Goal: Obtain resource: Download file/media

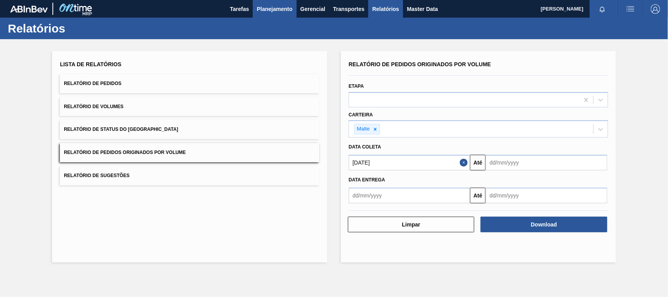
click at [269, 9] on span "Planejamento" at bounding box center [275, 8] width 36 height 9
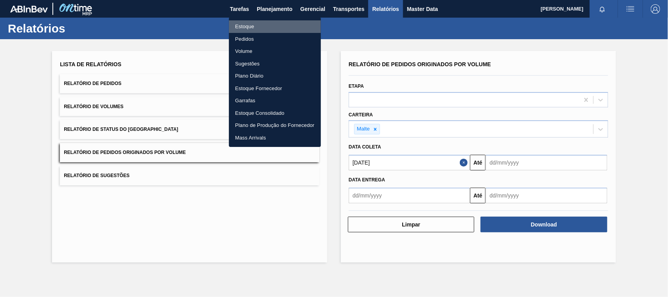
click at [253, 27] on li "Estoque" at bounding box center [275, 26] width 92 height 13
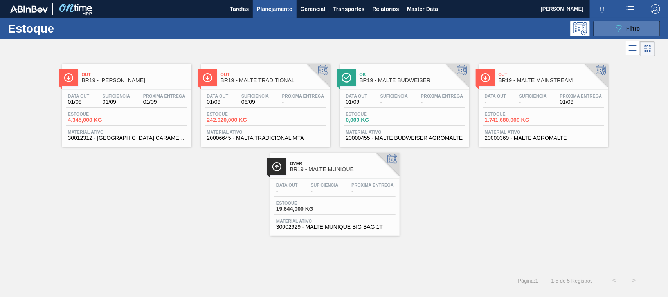
click at [618, 31] on icon "089F7B8B-B2A5-4AFE-B5C0-19BA573D28AC" at bounding box center [618, 28] width 9 height 9
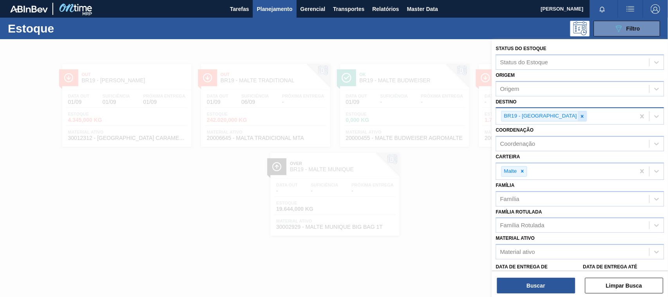
click at [580, 116] on icon at bounding box center [582, 116] width 5 height 5
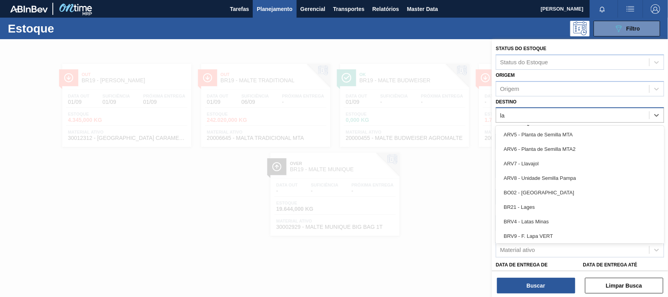
type input "lag"
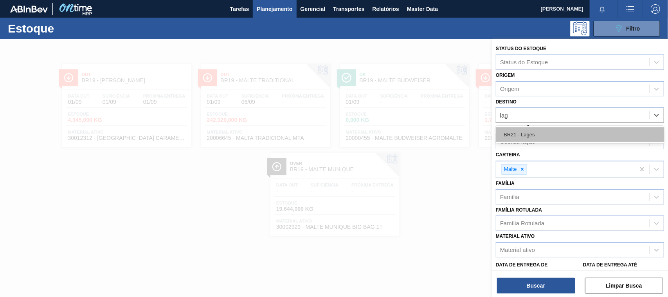
click at [515, 133] on div "BR21 - Lages" at bounding box center [580, 134] width 168 height 14
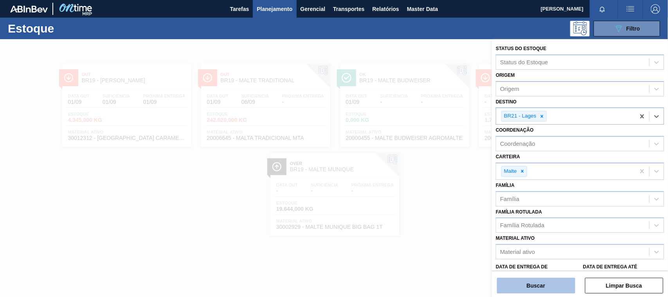
click at [541, 284] on button "Buscar" at bounding box center [536, 286] width 78 height 16
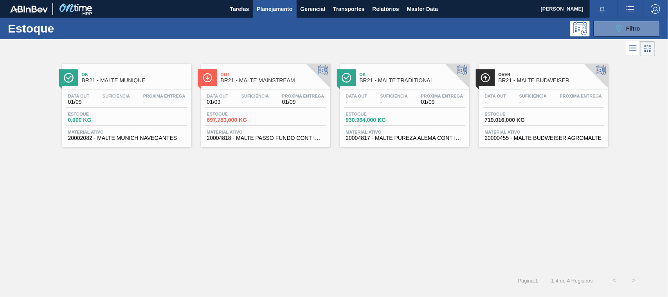
click at [384, 90] on div "Data out - Suficiência - Próxima Entrega 01/09 Estoque 930.964,000 KG Material …" at bounding box center [404, 116] width 129 height 53
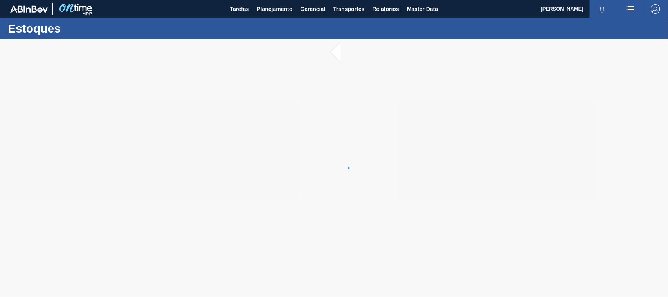
drag, startPoint x: 384, startPoint y: 90, endPoint x: 386, endPoint y: 79, distance: 11.5
click at [386, 79] on div at bounding box center [334, 168] width 668 height 258
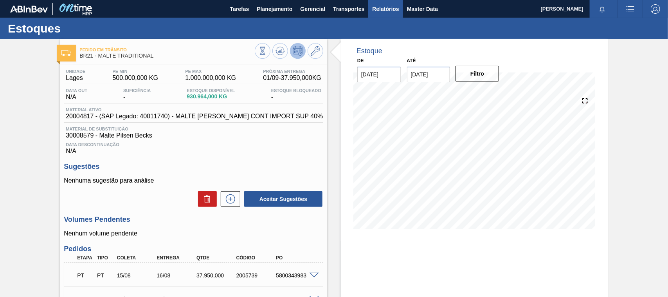
click at [390, 11] on span "Relatórios" at bounding box center [385, 8] width 27 height 9
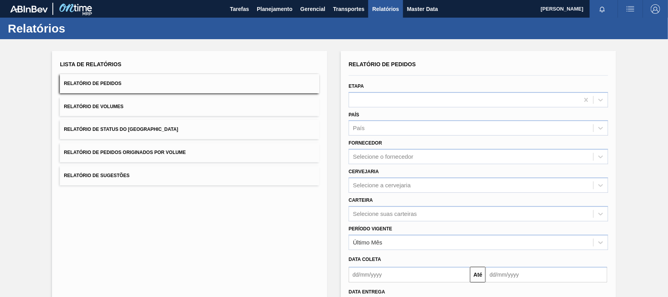
click at [157, 151] on span "Relatório de Pedidos Originados por Volume" at bounding box center [125, 152] width 122 height 5
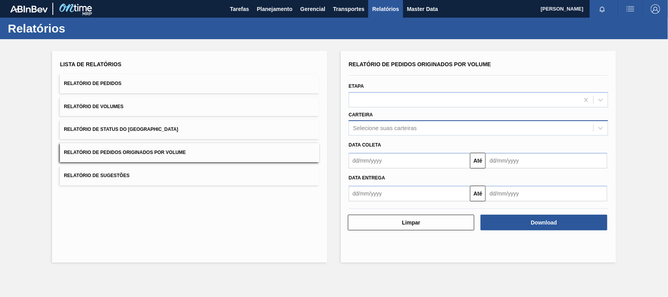
click at [372, 130] on div "Selecione suas carteiras" at bounding box center [385, 128] width 64 height 7
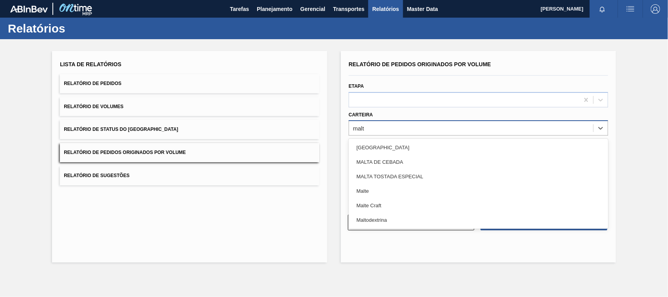
type input "malte"
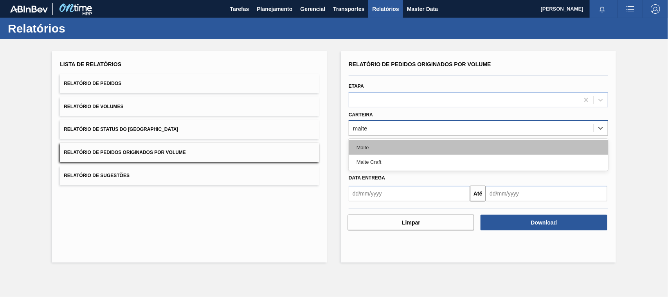
click at [363, 149] on div "Malte" at bounding box center [479, 147] width 260 height 14
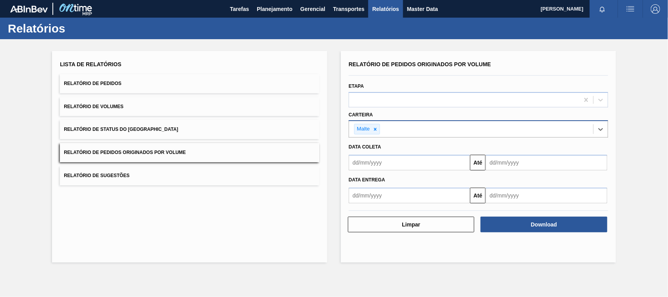
click at [386, 162] on input "text" at bounding box center [409, 163] width 121 height 16
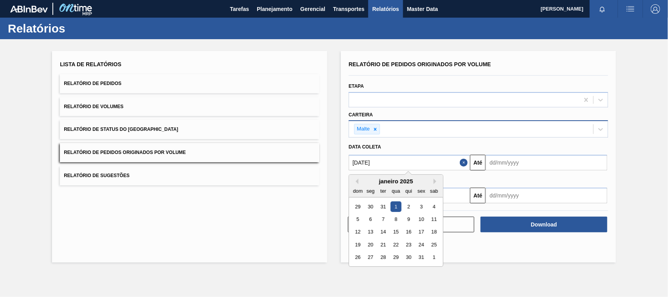
type input "[DATE]"
click at [393, 206] on div "1" at bounding box center [396, 206] width 11 height 11
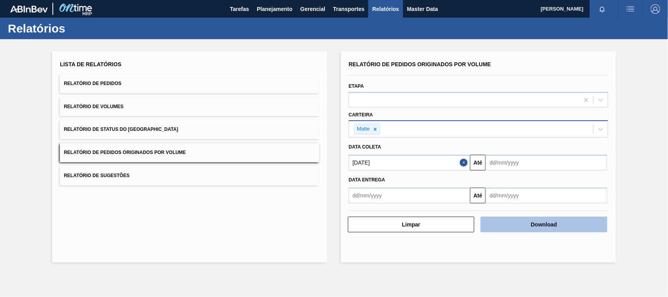
click at [525, 229] on button "Download" at bounding box center [544, 224] width 126 height 16
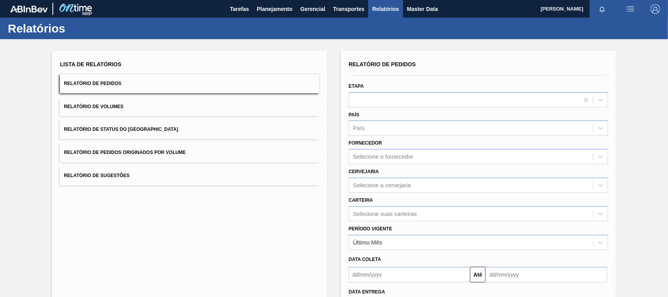
click at [168, 153] on span "Relatório de Pedidos Originados por Volume" at bounding box center [125, 152] width 122 height 5
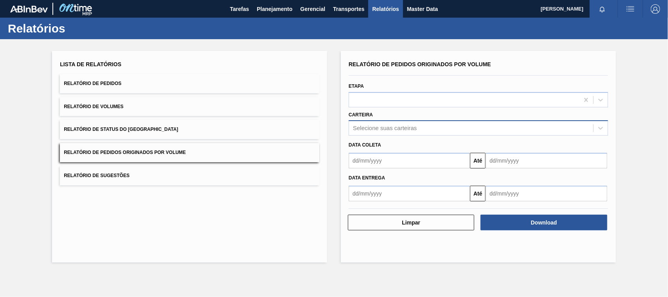
click at [379, 126] on div "Selecione suas carteiras" at bounding box center [385, 128] width 64 height 7
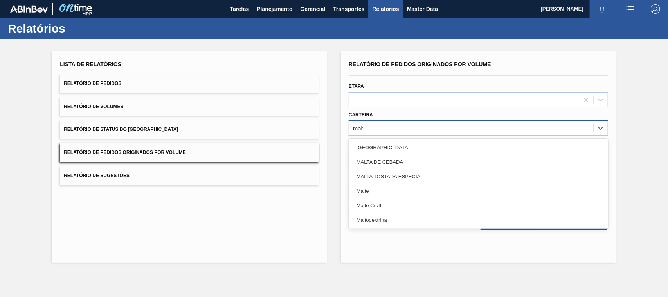
type input "malte"
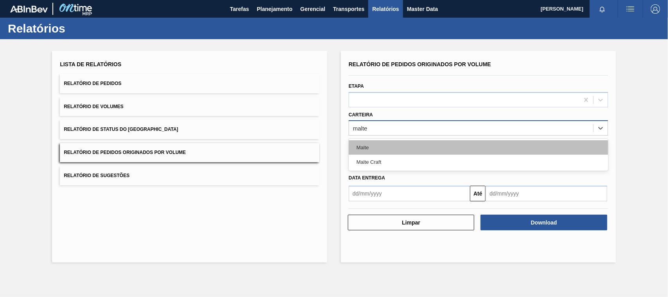
click at [359, 144] on div "Malte" at bounding box center [479, 147] width 260 height 14
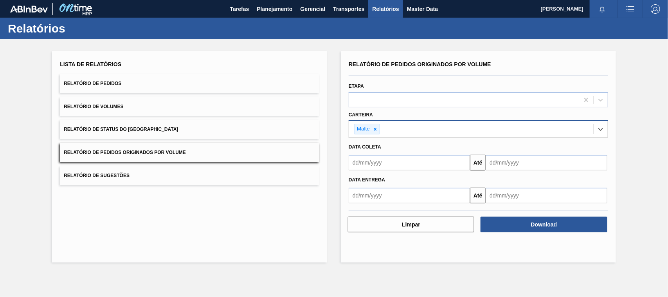
click at [371, 164] on input "text" at bounding box center [409, 163] width 121 height 16
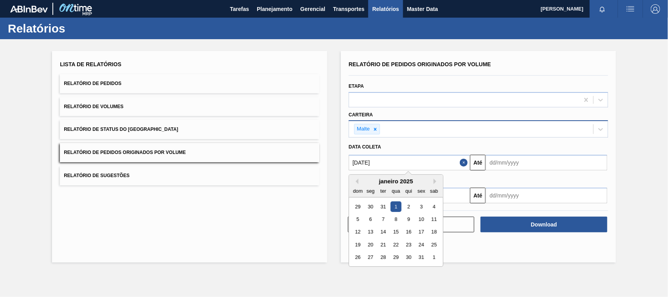
type input "[DATE]"
click at [394, 203] on div "1" at bounding box center [396, 206] width 11 height 11
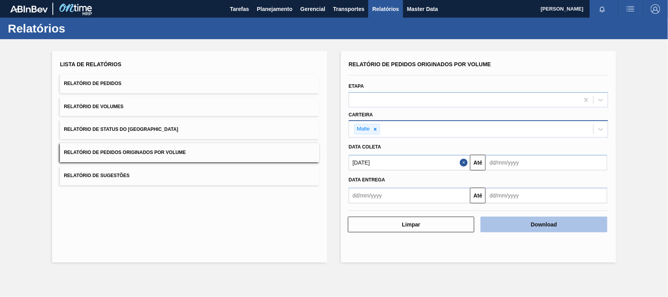
click at [551, 220] on button "Download" at bounding box center [544, 224] width 126 height 16
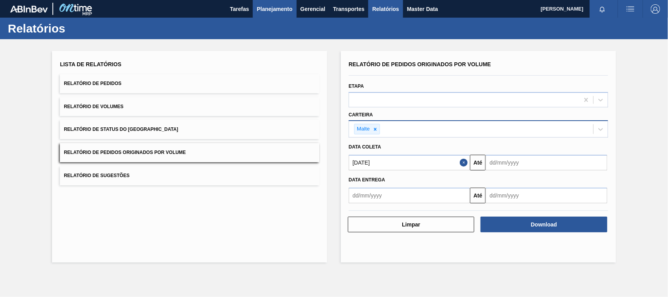
click at [279, 8] on span "Planejamento" at bounding box center [275, 8] width 36 height 9
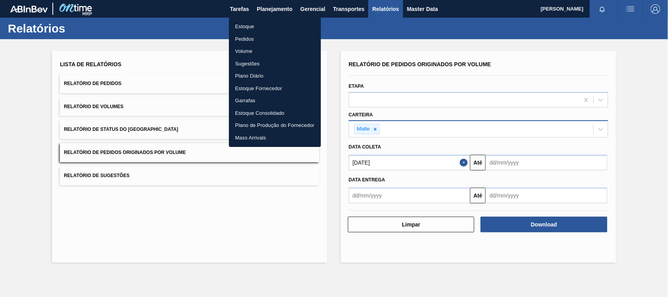
click at [242, 24] on li "Estoque" at bounding box center [275, 26] width 92 height 13
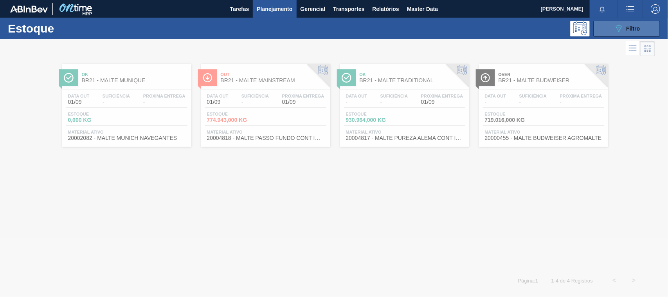
click at [611, 31] on button "089F7B8B-B2A5-4AFE-B5C0-19BA573D28AC Filtro" at bounding box center [627, 29] width 67 height 16
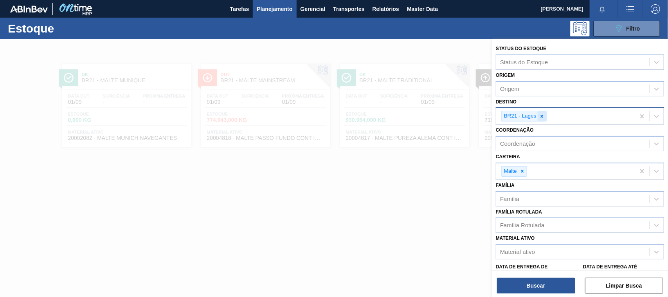
click at [543, 116] on icon at bounding box center [541, 116] width 5 height 5
type input "cebra"
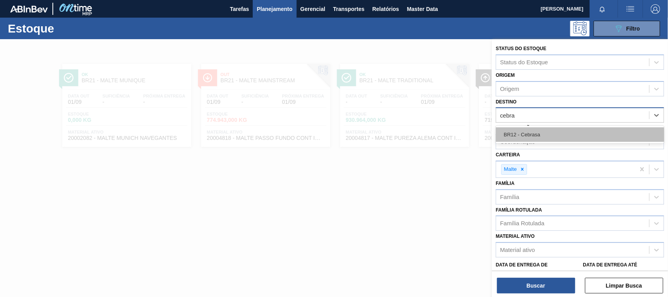
click at [533, 132] on div "BR12 - Cebrasa" at bounding box center [580, 134] width 168 height 14
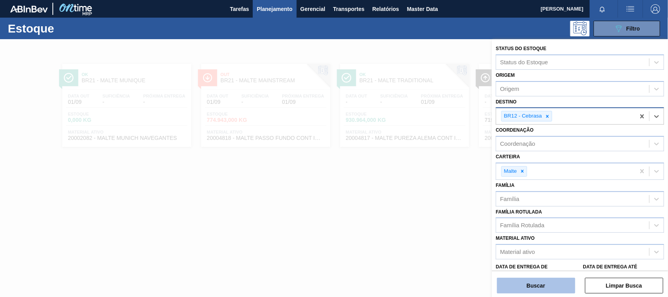
click at [539, 286] on button "Buscar" at bounding box center [536, 286] width 78 height 16
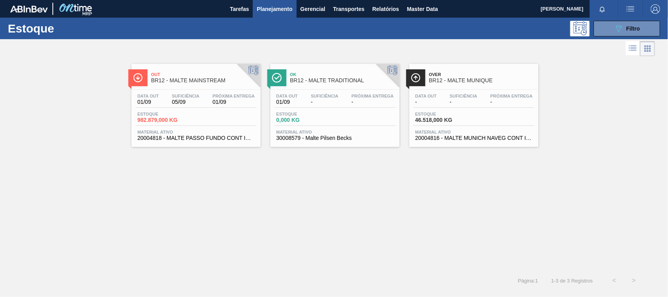
click at [177, 81] on span "BR12 - MALTE MAINSTREAM" at bounding box center [204, 81] width 106 height 6
